Goal: Transaction & Acquisition: Purchase product/service

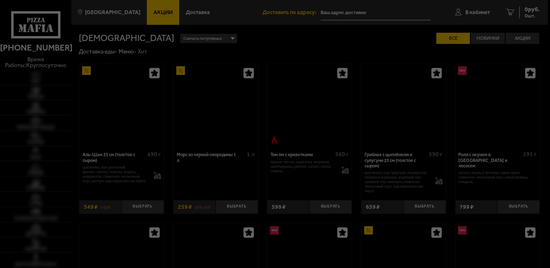
type input "[STREET_ADDRESS]"
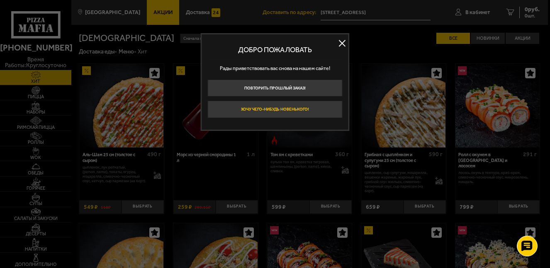
click at [271, 112] on button "Хочу чего-нибудь новенького!" at bounding box center [274, 109] width 135 height 17
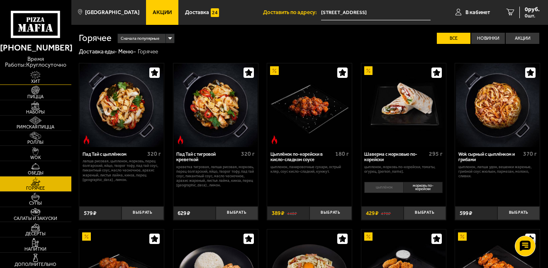
click at [37, 79] on span "Хит" at bounding box center [35, 81] width 71 height 5
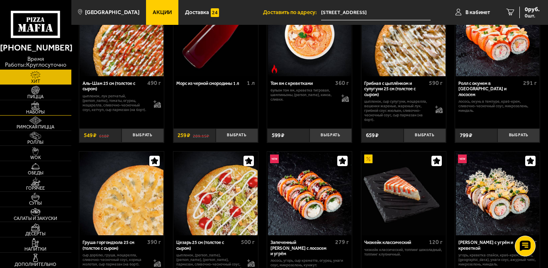
scroll to position [83, 0]
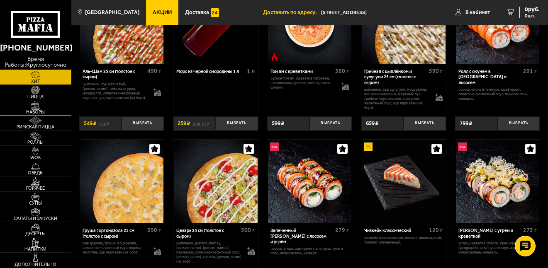
click at [44, 107] on img at bounding box center [35, 105] width 22 height 8
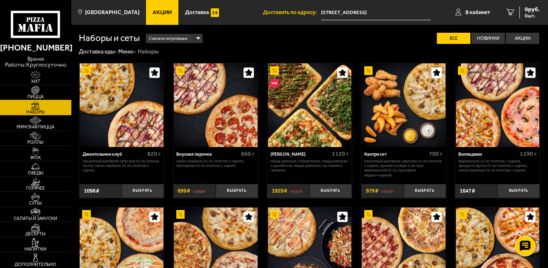
click at [34, 92] on img at bounding box center [35, 90] width 22 height 8
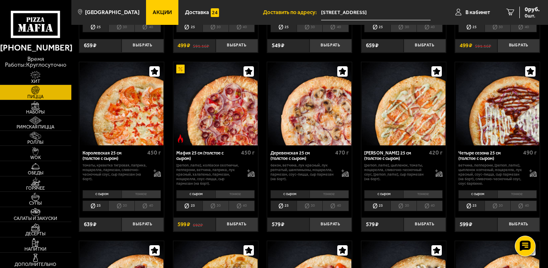
scroll to position [730, 0]
